Goal: Task Accomplishment & Management: Complete application form

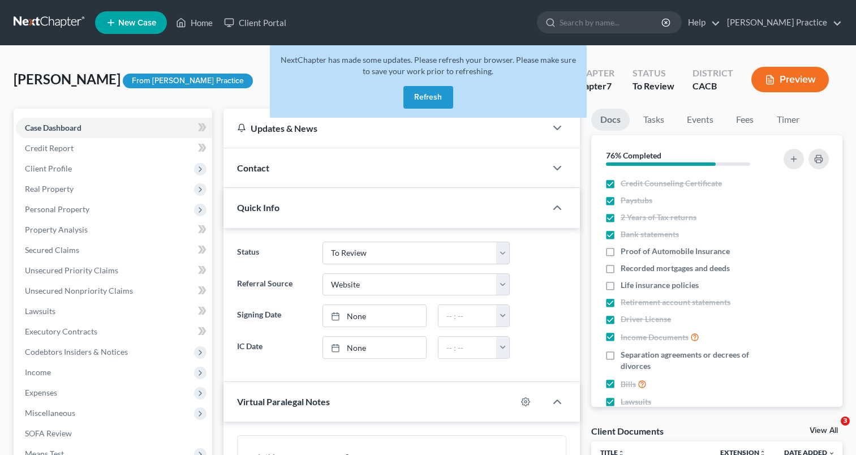
select select "7"
select select "3"
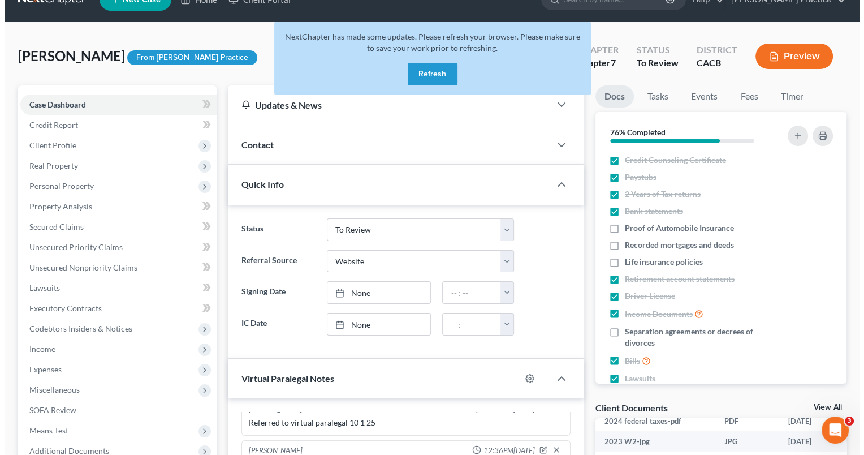
scroll to position [2546, 0]
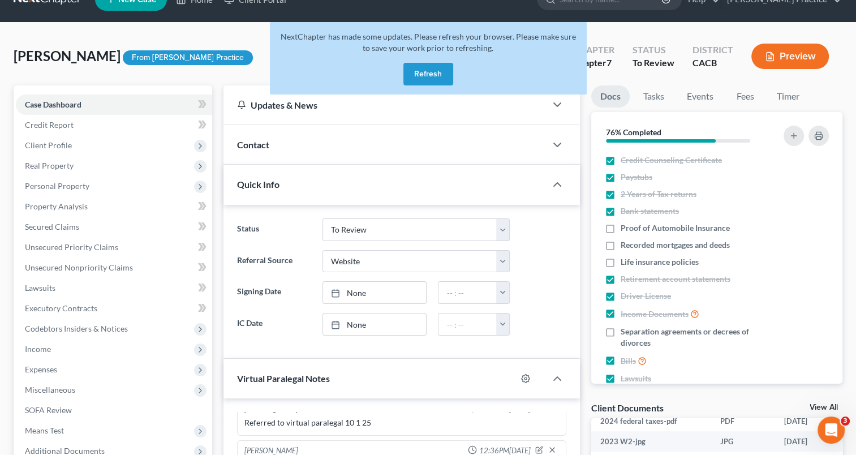
drag, startPoint x: 423, startPoint y: 74, endPoint x: 484, endPoint y: 34, distance: 73.6
click at [423, 74] on button "Refresh" at bounding box center [428, 74] width 50 height 23
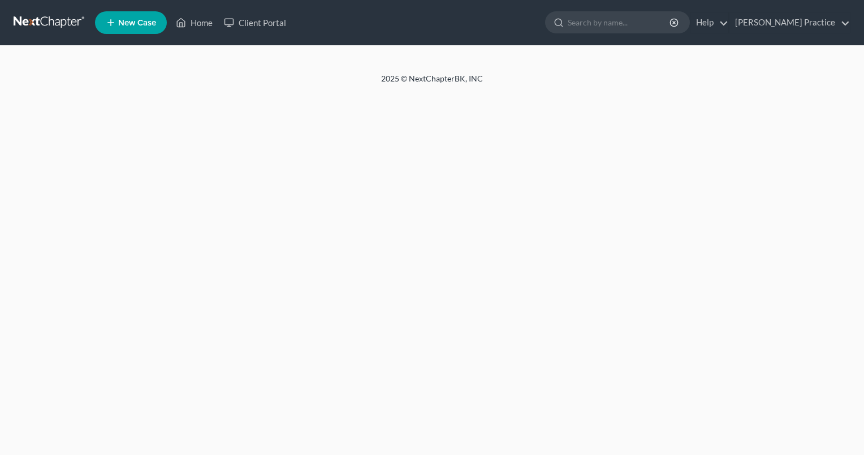
select select "3"
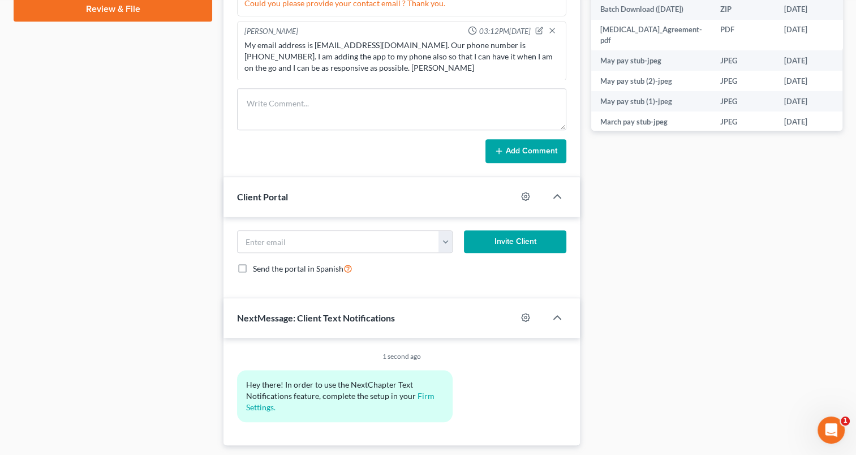
scroll to position [567, 0]
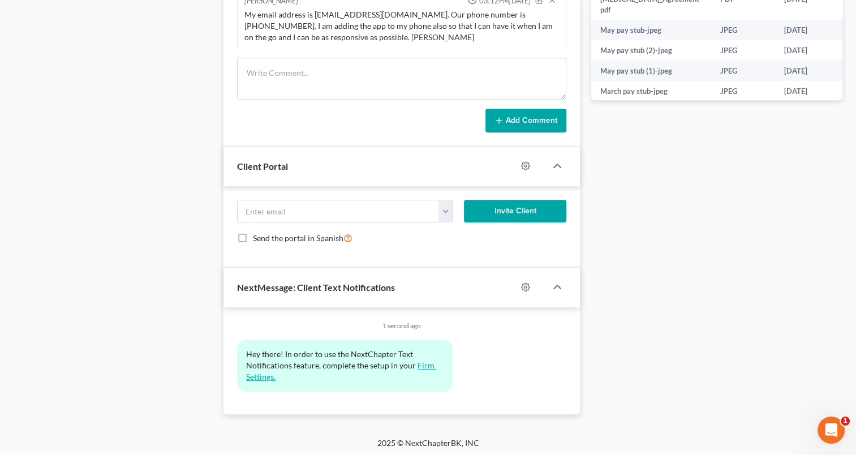
click at [421, 364] on link "Firm Settings." at bounding box center [341, 370] width 190 height 21
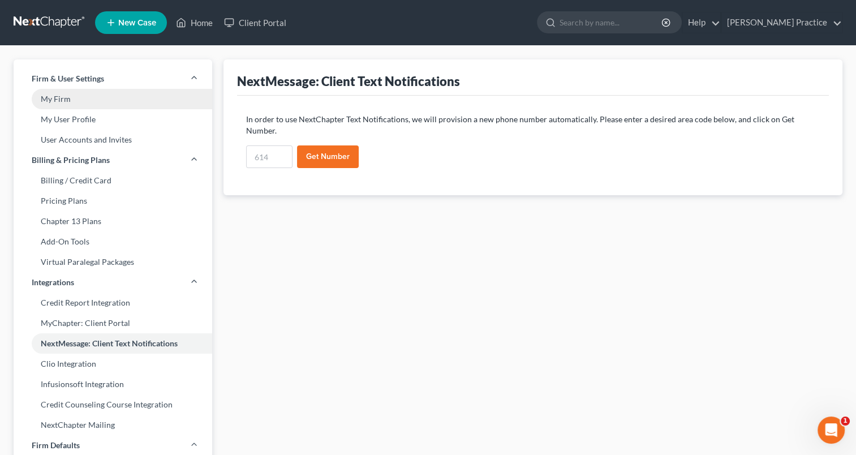
click at [70, 97] on link "My Firm" at bounding box center [113, 99] width 199 height 20
select select "29"
select select "4"
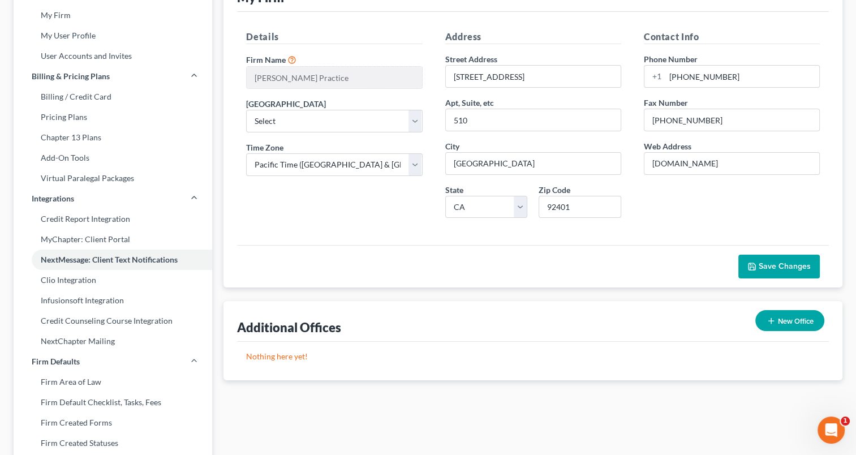
scroll to position [87, 0]
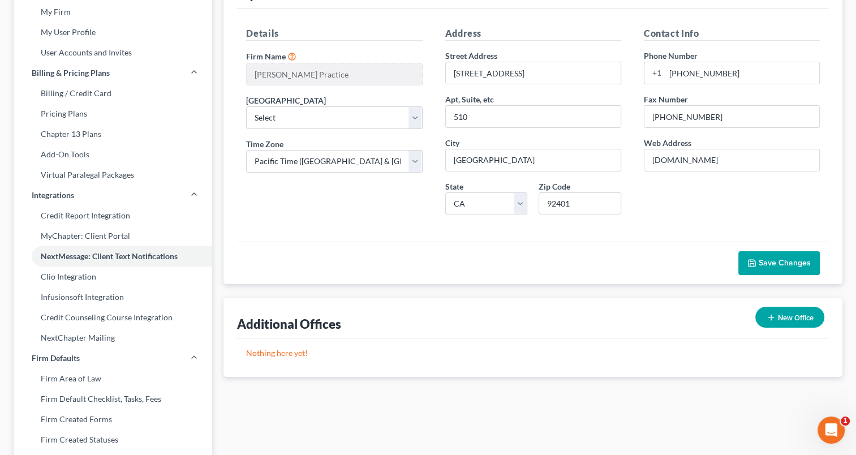
click at [776, 313] on button "New Office" at bounding box center [789, 317] width 69 height 21
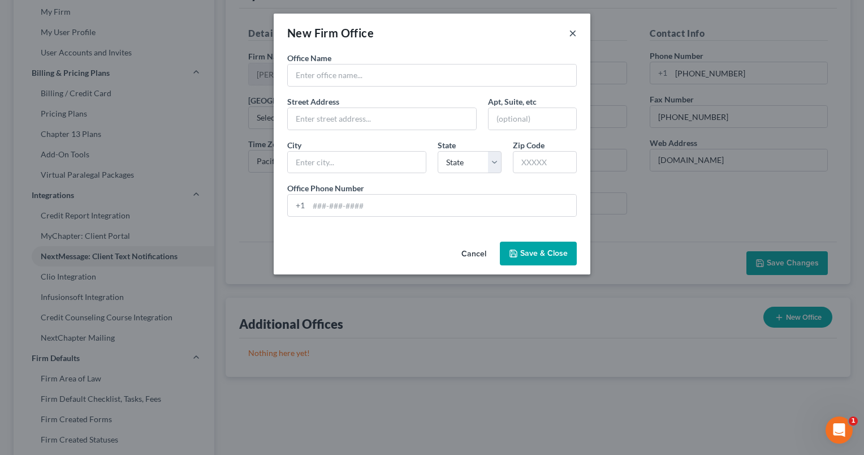
click at [571, 32] on button "×" at bounding box center [573, 33] width 8 height 14
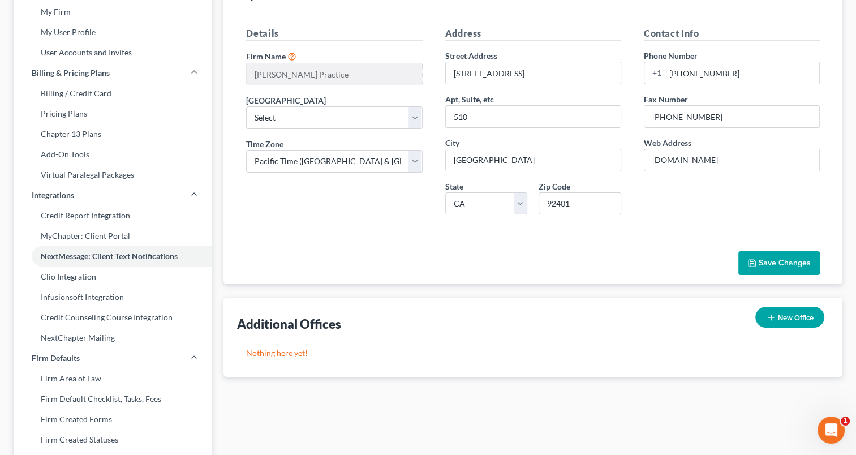
scroll to position [0, 0]
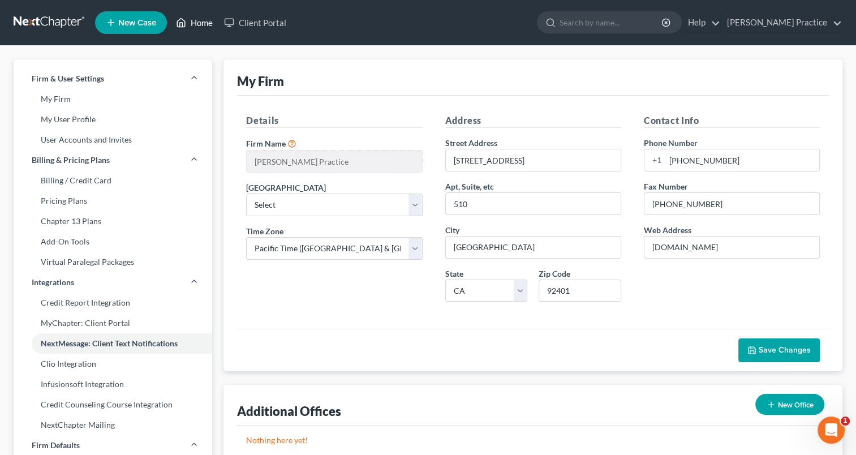
click at [197, 23] on link "Home" at bounding box center [194, 22] width 48 height 20
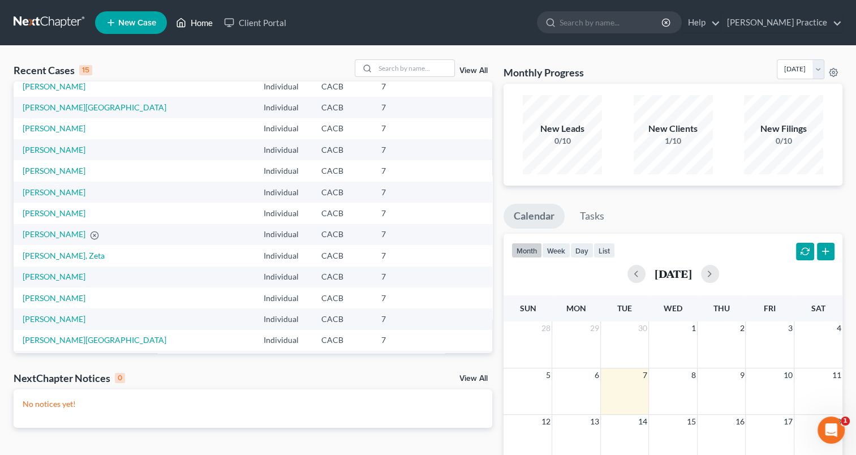
scroll to position [78, 0]
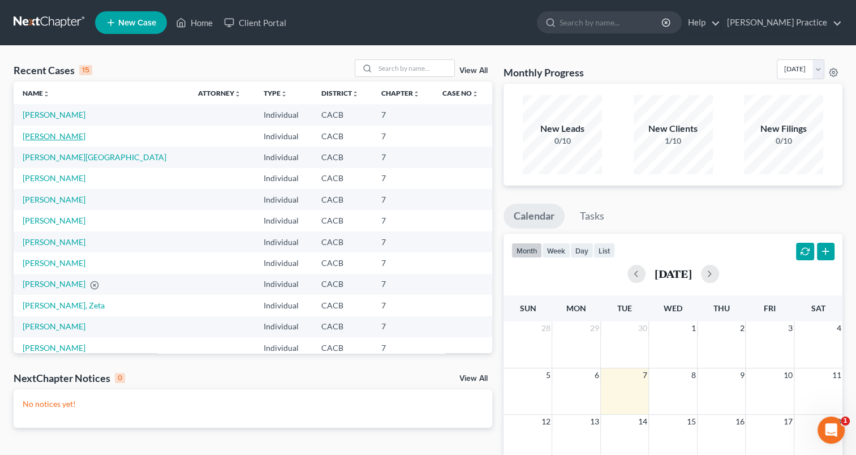
click at [36, 136] on link "[PERSON_NAME]" at bounding box center [54, 136] width 63 height 10
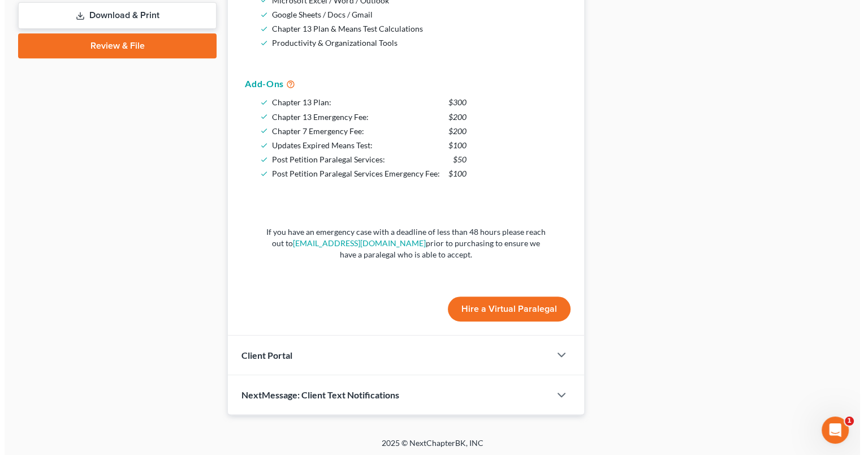
scroll to position [502, 0]
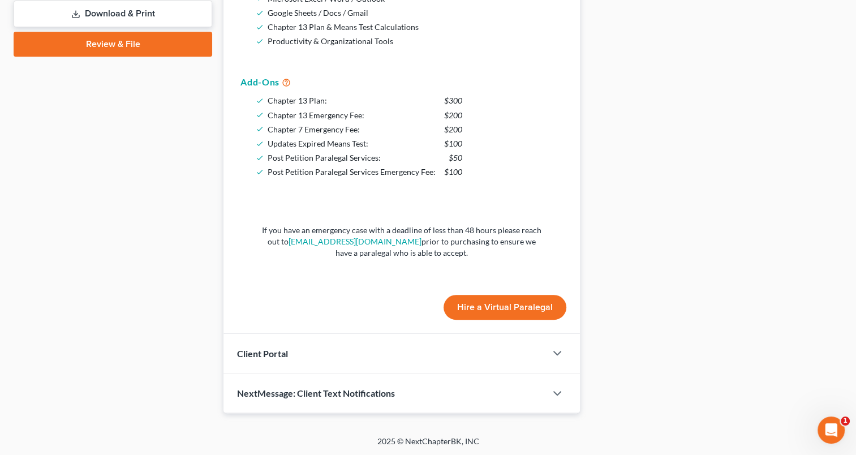
click at [489, 307] on button "Hire a Virtual Paralegal" at bounding box center [505, 307] width 123 height 25
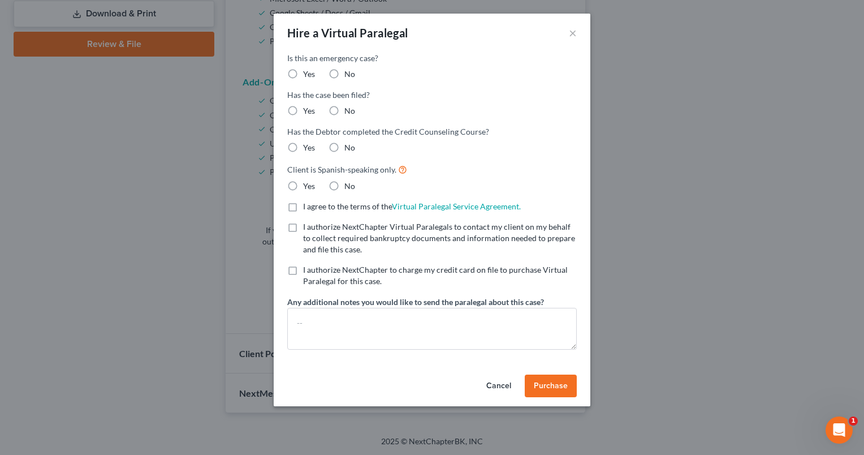
click at [345, 72] on label "No" at bounding box center [350, 73] width 11 height 11
click at [349, 72] on input "No" at bounding box center [352, 71] width 7 height 7
radio input "true"
click at [345, 111] on label "No" at bounding box center [350, 110] width 11 height 11
click at [349, 111] on input "No" at bounding box center [352, 108] width 7 height 7
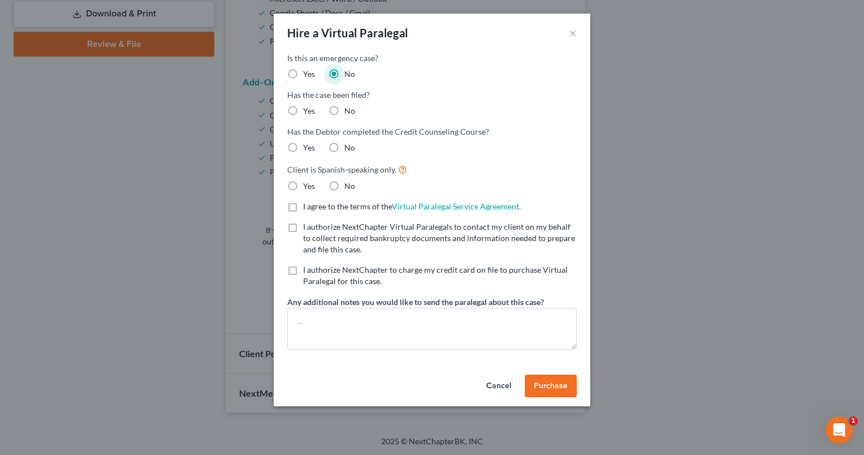
radio input "true"
click at [303, 145] on label "Yes" at bounding box center [309, 147] width 12 height 11
click at [308, 145] on input "Yes" at bounding box center [311, 145] width 7 height 7
radio input "true"
click at [345, 183] on label "No" at bounding box center [350, 185] width 11 height 11
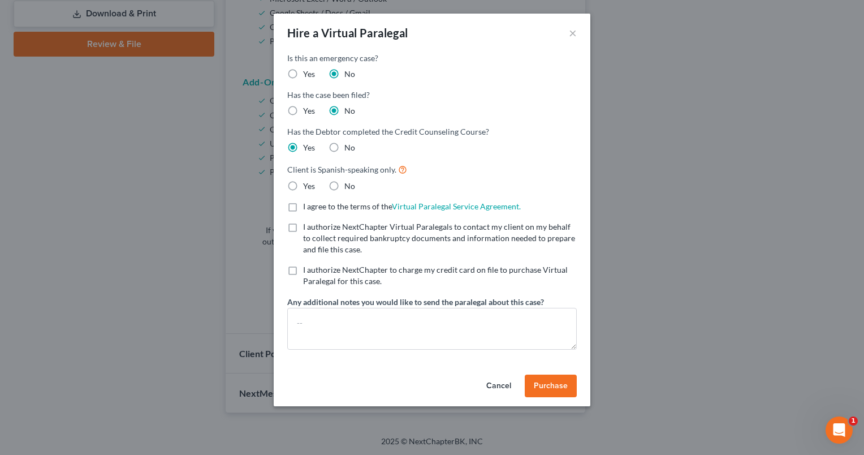
click at [349, 183] on input "No" at bounding box center [352, 183] width 7 height 7
radio input "true"
click at [303, 210] on label "I agree to the terms of the Virtual Paralegal Service Agreement. (Updates have …" at bounding box center [412, 206] width 218 height 11
click at [308, 208] on input "I agree to the terms of the Virtual Paralegal Service Agreement. (Updates have …" at bounding box center [311, 204] width 7 height 7
checkbox input "true"
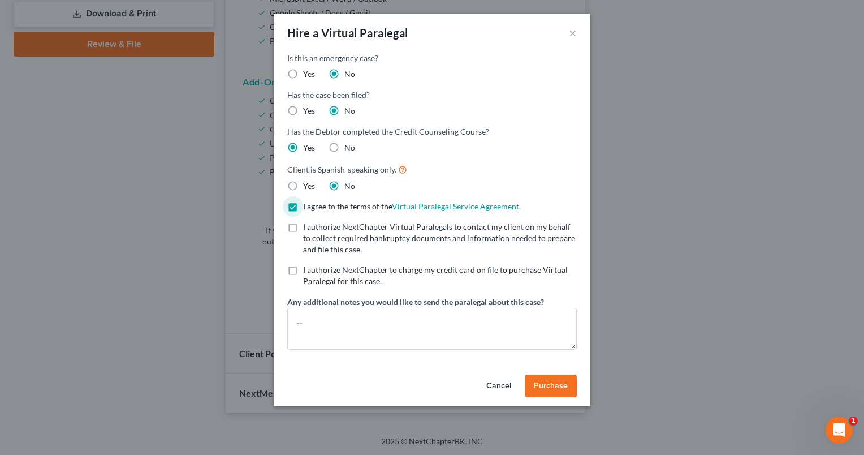
click at [303, 227] on label "I authorize NextChapter Virtual Paralegals to contact my client on my behalf to…" at bounding box center [440, 238] width 274 height 34
click at [308, 227] on input "I authorize NextChapter Virtual Paralegals to contact my client on my behalf to…" at bounding box center [311, 224] width 7 height 7
checkbox input "true"
drag, startPoint x: 293, startPoint y: 272, endPoint x: 311, endPoint y: 337, distance: 68.1
click at [303, 271] on label "I authorize NextChapter to charge my credit card on file to purchase Virtual Pa…" at bounding box center [440, 275] width 274 height 23
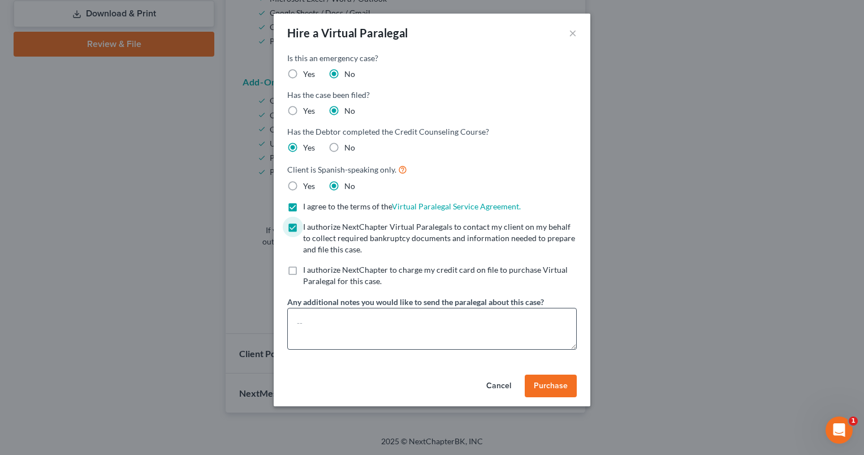
click at [308, 271] on input "I authorize NextChapter to charge my credit card on file to purchase Virtual Pa…" at bounding box center [311, 267] width 7 height 7
checkbox input "true"
click at [549, 384] on span "Purchase" at bounding box center [551, 386] width 34 height 10
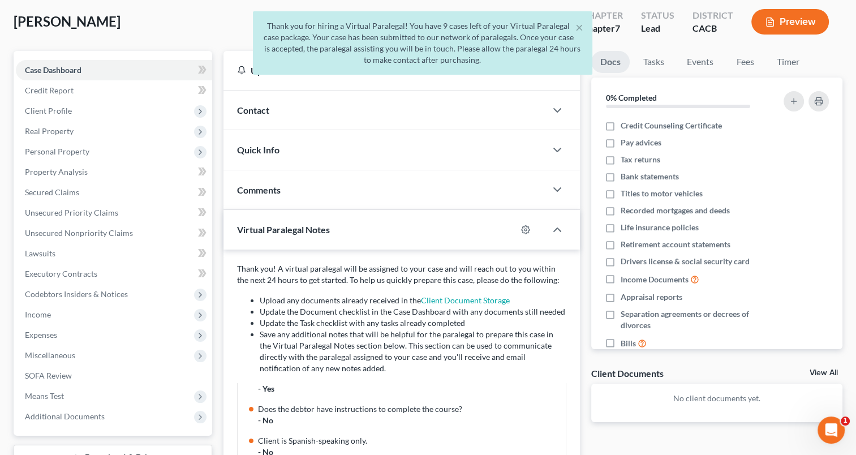
scroll to position [0, 0]
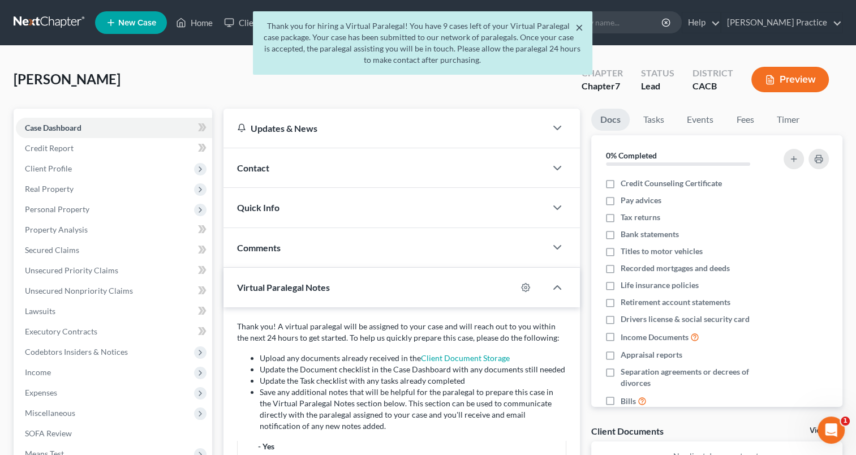
click at [579, 26] on button "×" at bounding box center [579, 27] width 8 height 14
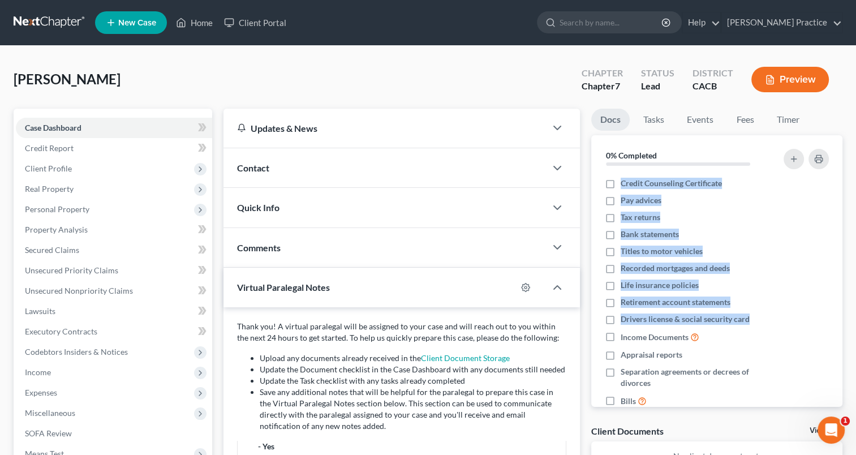
drag, startPoint x: 855, startPoint y: 152, endPoint x: 864, endPoint y: 319, distance: 167.1
click at [124, 133] on link "Case Dashboard" at bounding box center [114, 128] width 196 height 20
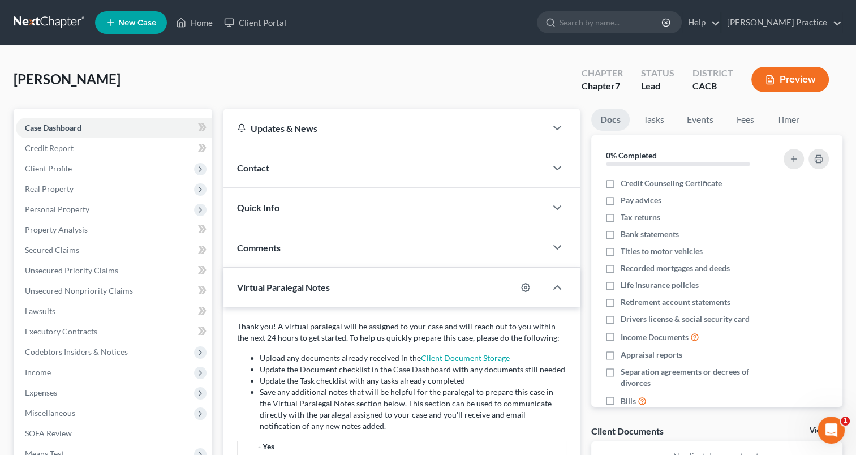
click at [290, 68] on div "[PERSON_NAME] Upgraded Chapter Chapter 7 Status Lead District CACB Preview" at bounding box center [428, 83] width 829 height 49
click at [111, 127] on link "Case Dashboard" at bounding box center [114, 128] width 196 height 20
click at [200, 125] on icon at bounding box center [200, 127] width 5 height 8
click at [204, 126] on icon at bounding box center [203, 127] width 5 height 8
click at [160, 131] on link "Case Dashboard" at bounding box center [114, 128] width 196 height 20
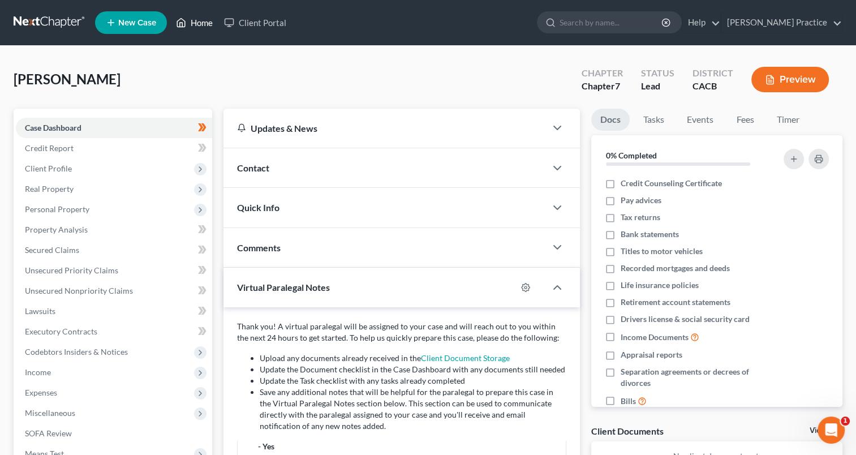
click at [197, 19] on link "Home" at bounding box center [194, 22] width 48 height 20
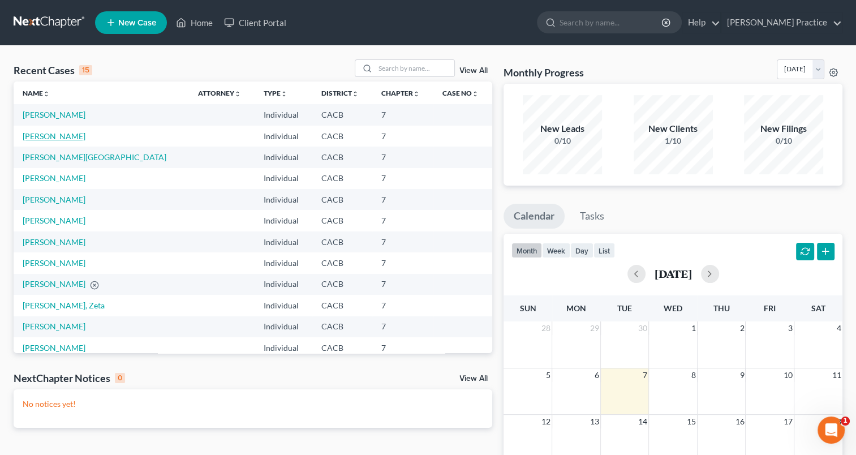
click at [44, 139] on link "[PERSON_NAME]" at bounding box center [54, 136] width 63 height 10
select select "3"
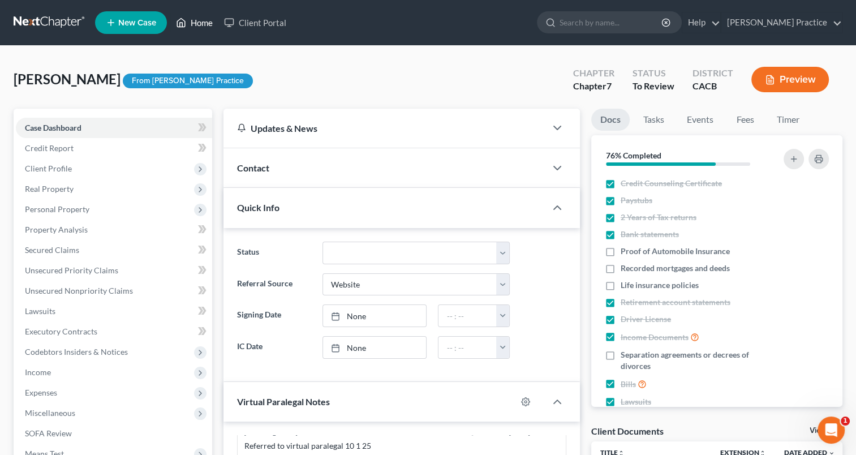
click at [189, 21] on link "Home" at bounding box center [194, 22] width 48 height 20
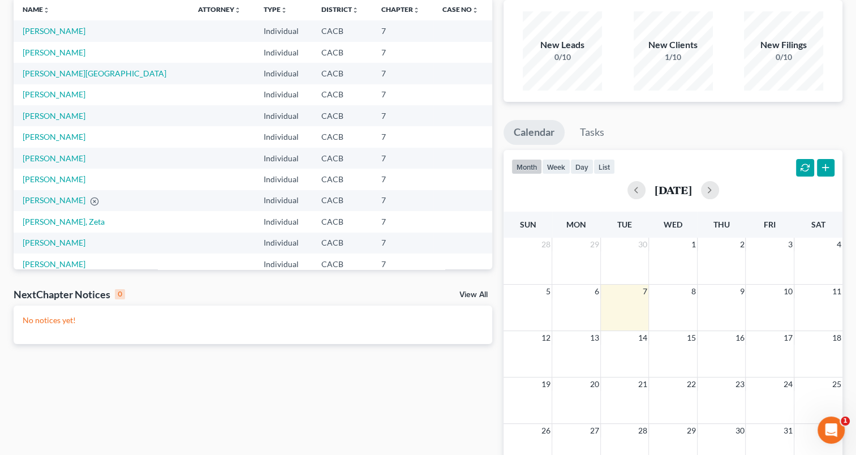
scroll to position [91, 0]
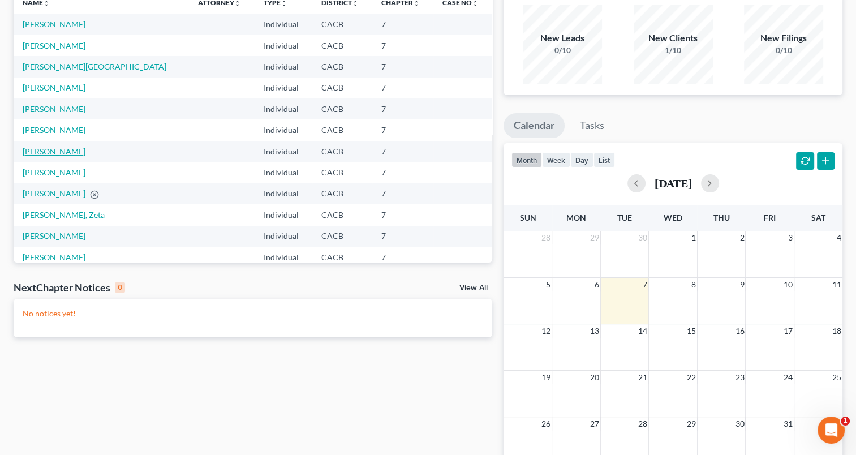
click at [42, 151] on link "[PERSON_NAME]" at bounding box center [54, 152] width 63 height 10
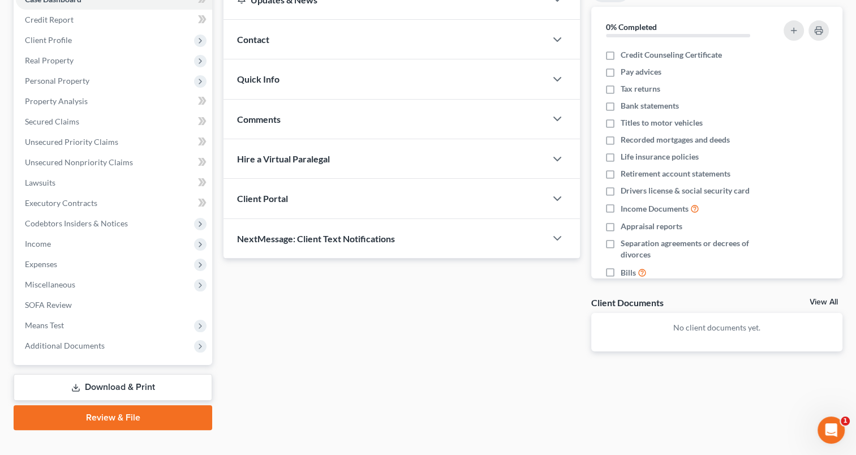
scroll to position [145, 0]
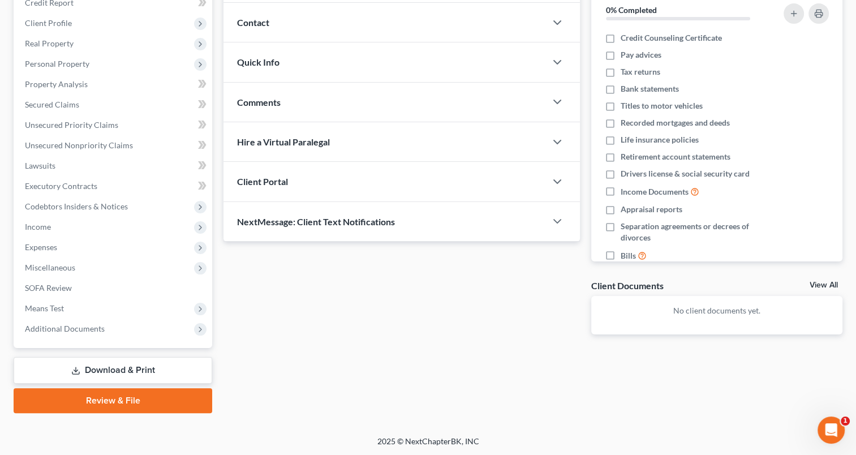
click at [819, 284] on link "View All" at bounding box center [824, 285] width 28 height 8
